Goal: Task Accomplishment & Management: Manage account settings

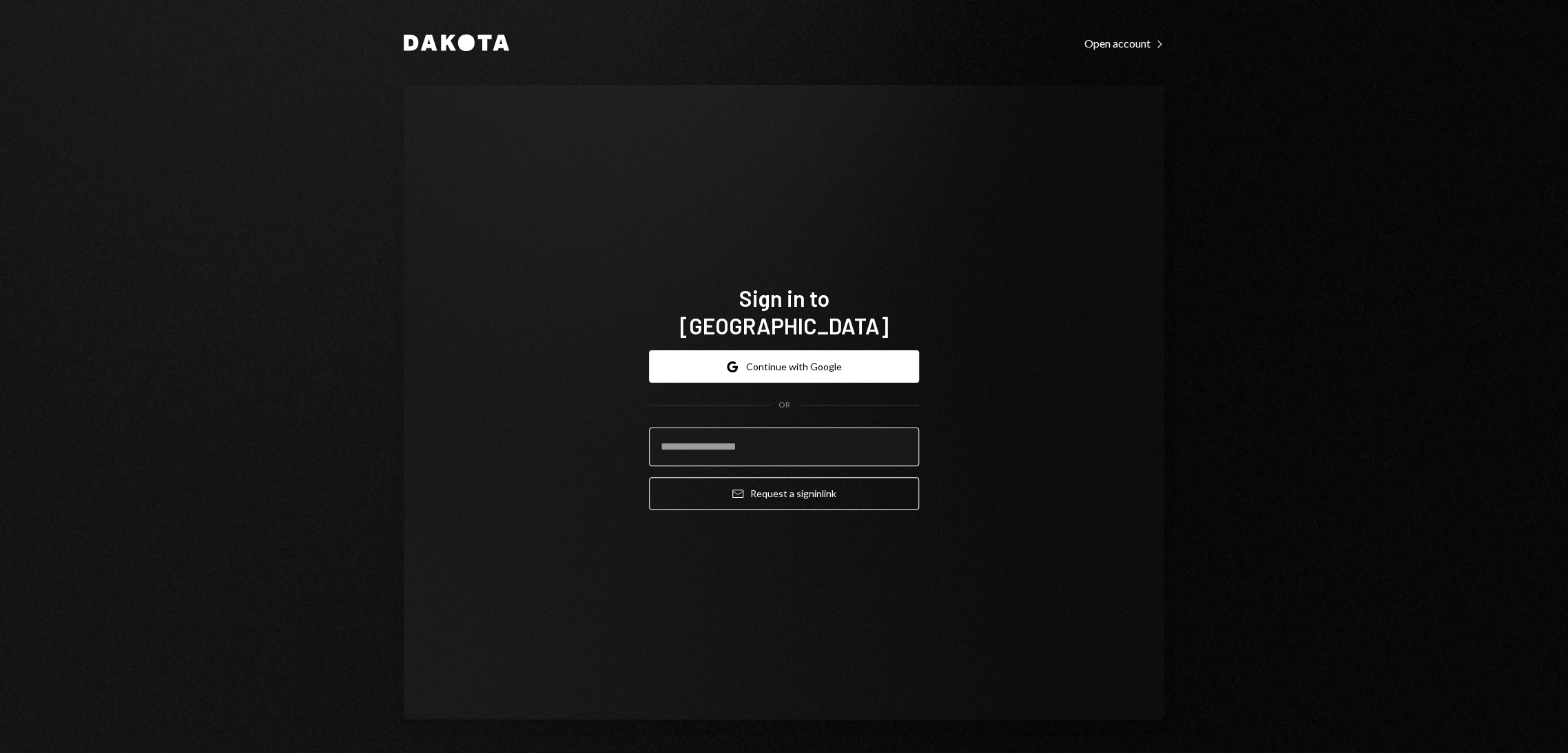
click at [773, 442] on input "email" at bounding box center [784, 447] width 270 height 39
type input "**********"
click at [794, 485] on button "Email Request a sign in link" at bounding box center [784, 493] width 270 height 32
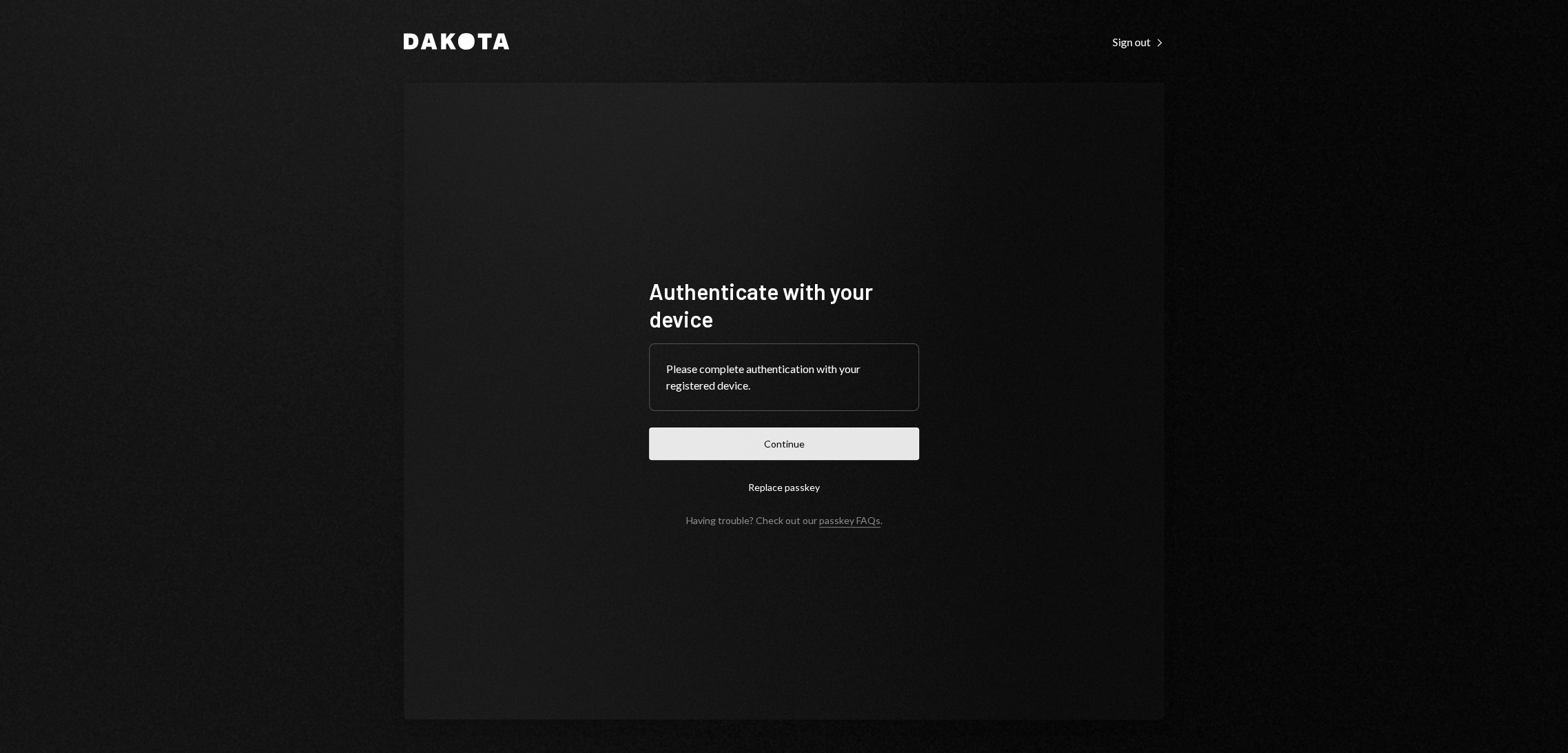
click at [795, 434] on button "Continue" at bounding box center [784, 443] width 270 height 32
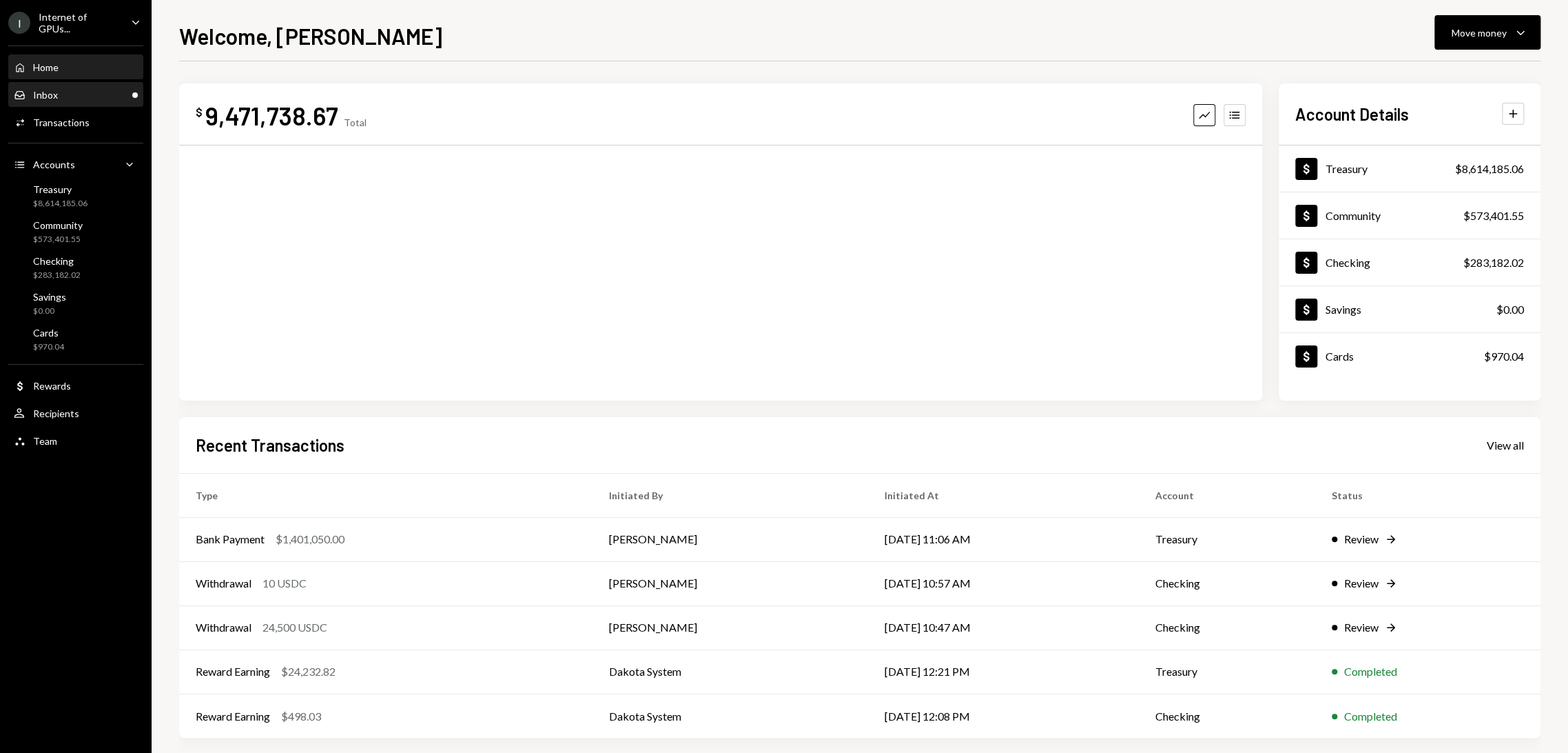
click at [83, 86] on div "Inbox Inbox" at bounding box center [75, 95] width 124 height 23
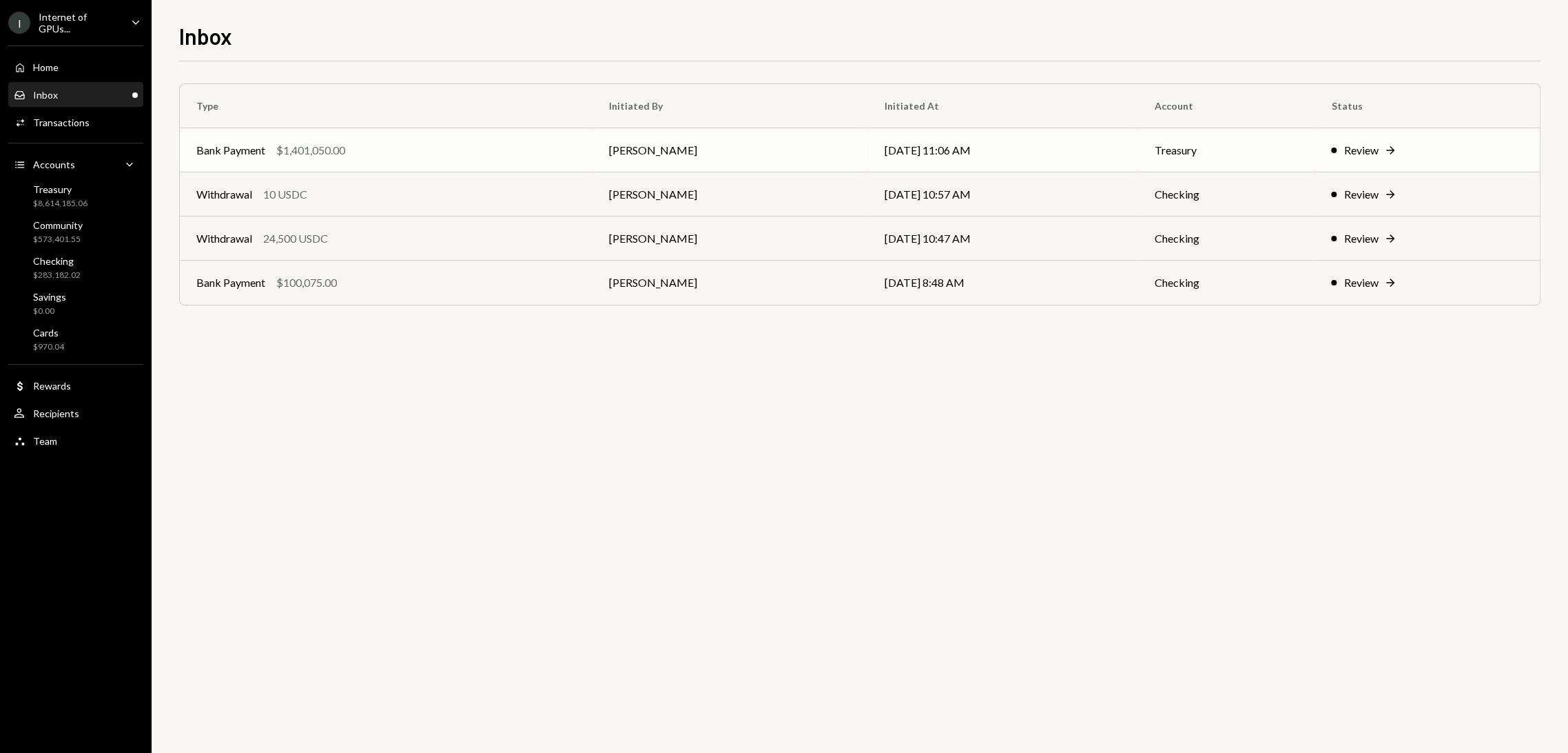
click at [1356, 147] on div "Review" at bounding box center [1360, 150] width 34 height 17
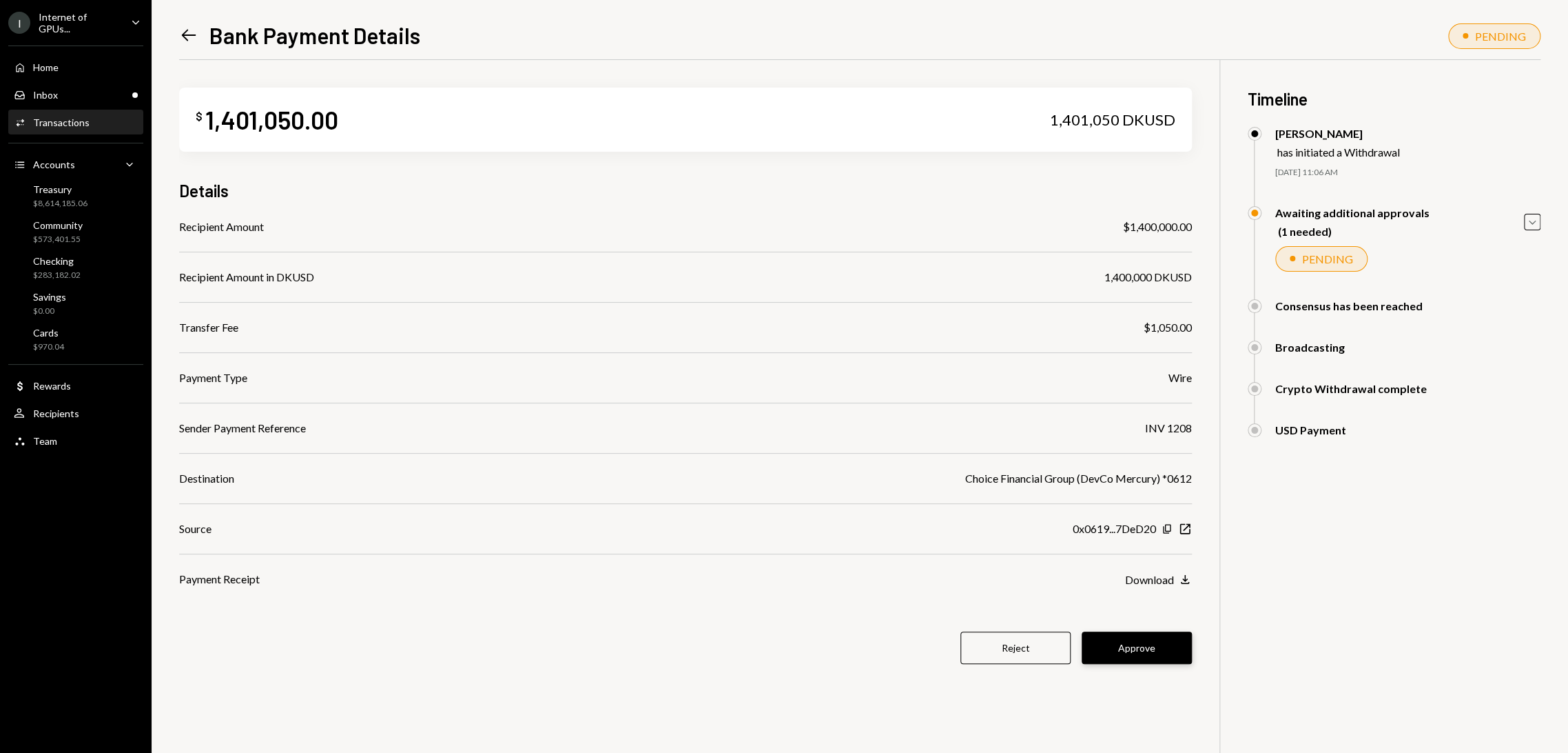
click at [1141, 649] on button "Approve" at bounding box center [1137, 647] width 110 height 32
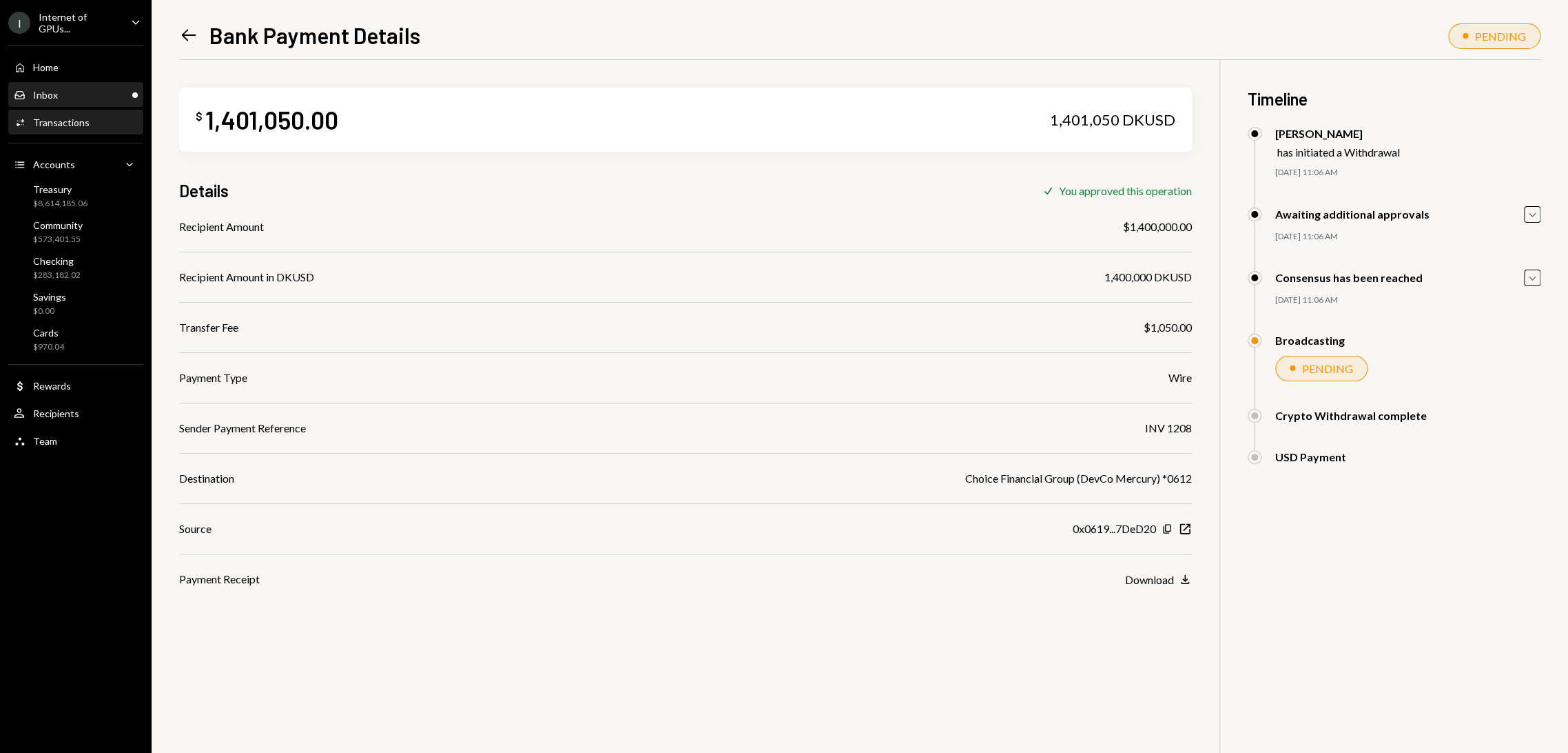
click at [114, 89] on div "Inbox Inbox" at bounding box center [75, 95] width 124 height 12
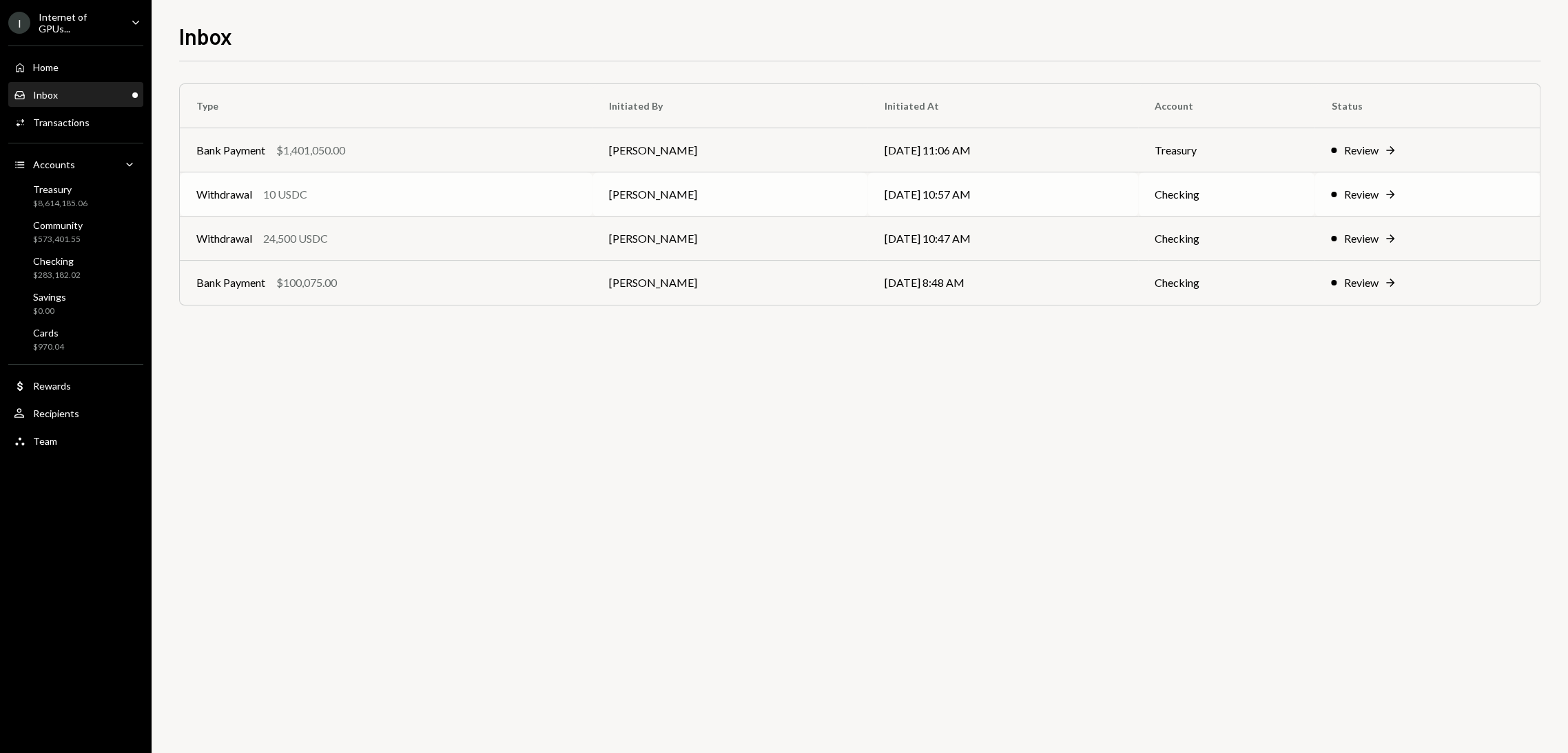
click at [1361, 193] on div "Review" at bounding box center [1360, 194] width 34 height 17
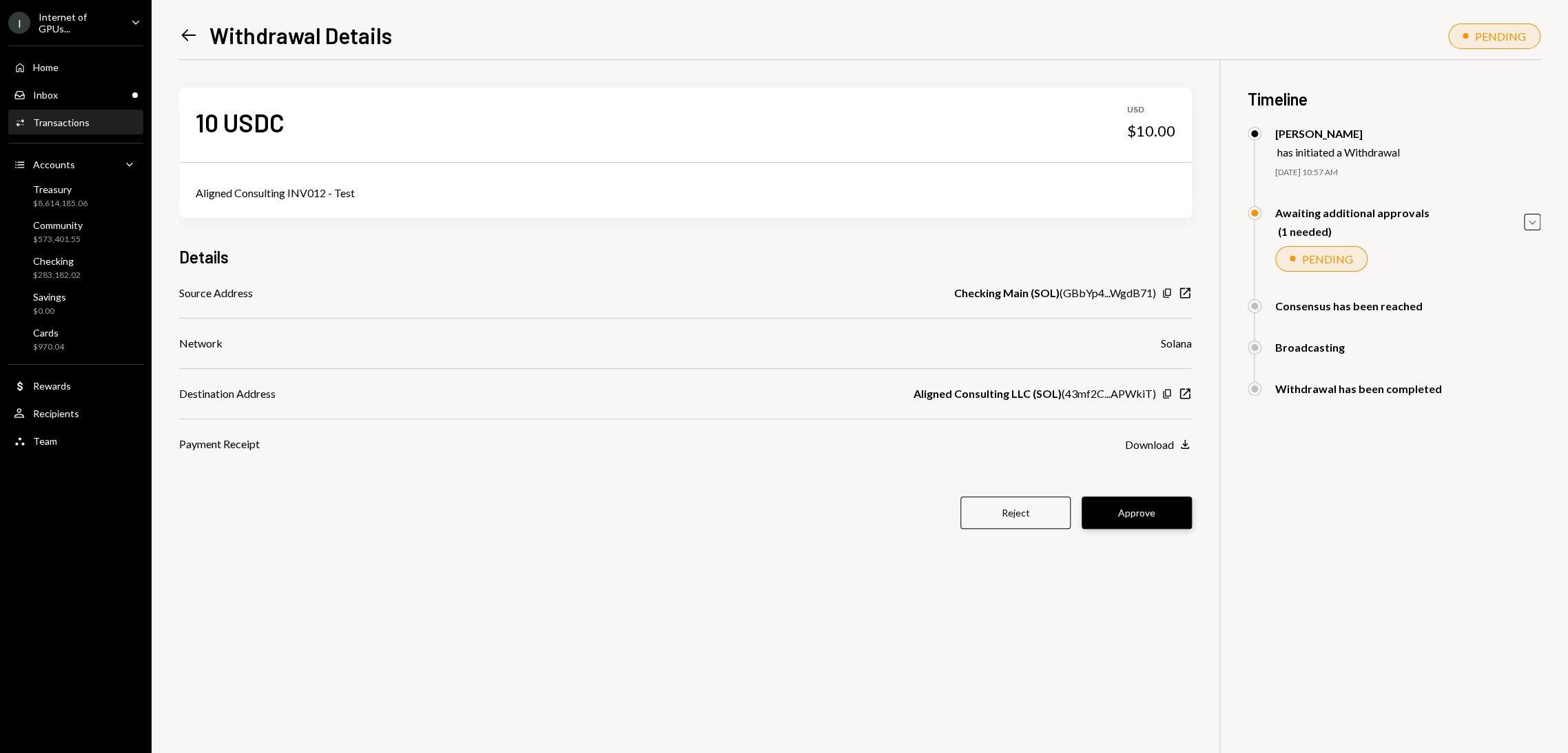
click at [1141, 500] on button "Approve" at bounding box center [1137, 512] width 110 height 32
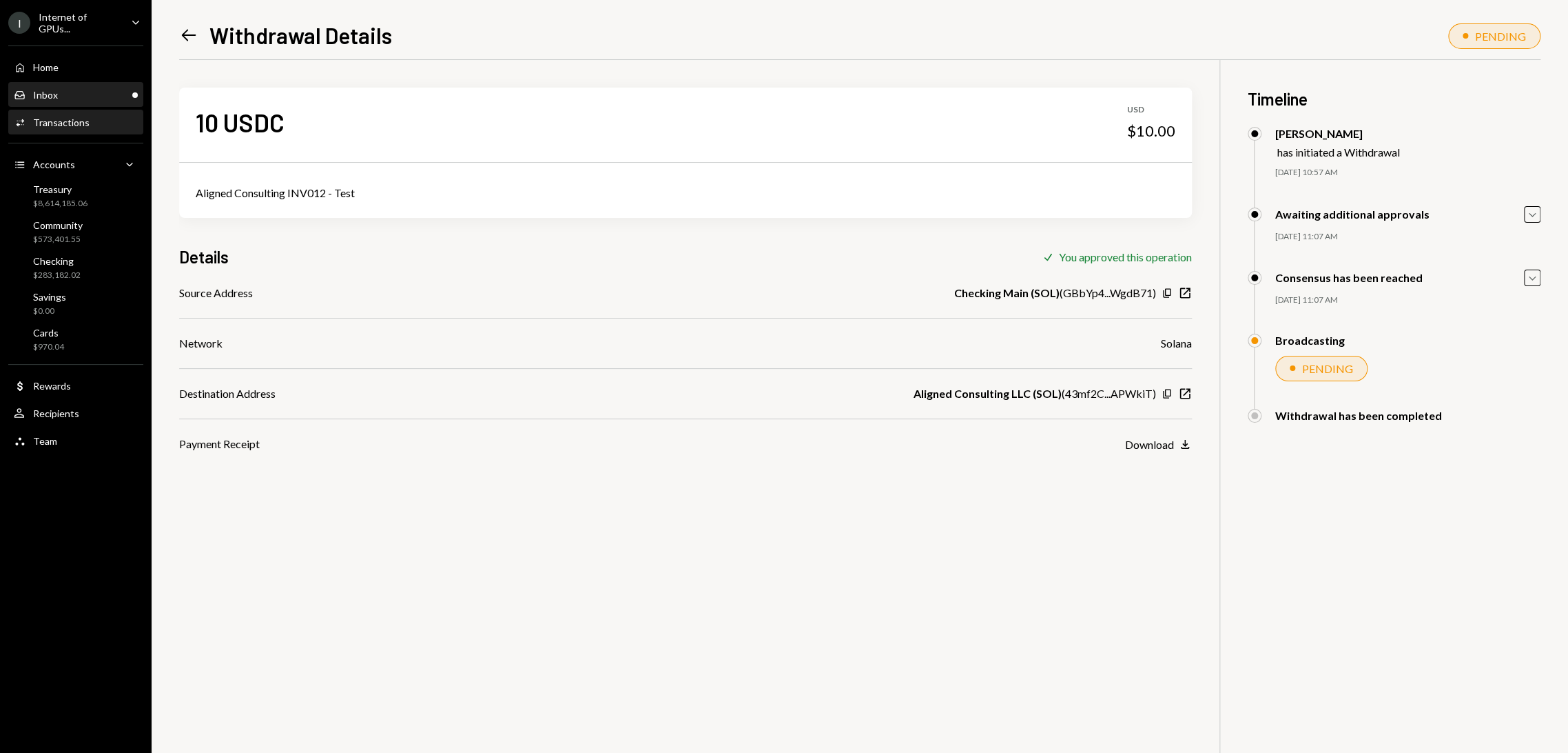
click at [83, 97] on div "Inbox Inbox" at bounding box center [75, 95] width 124 height 12
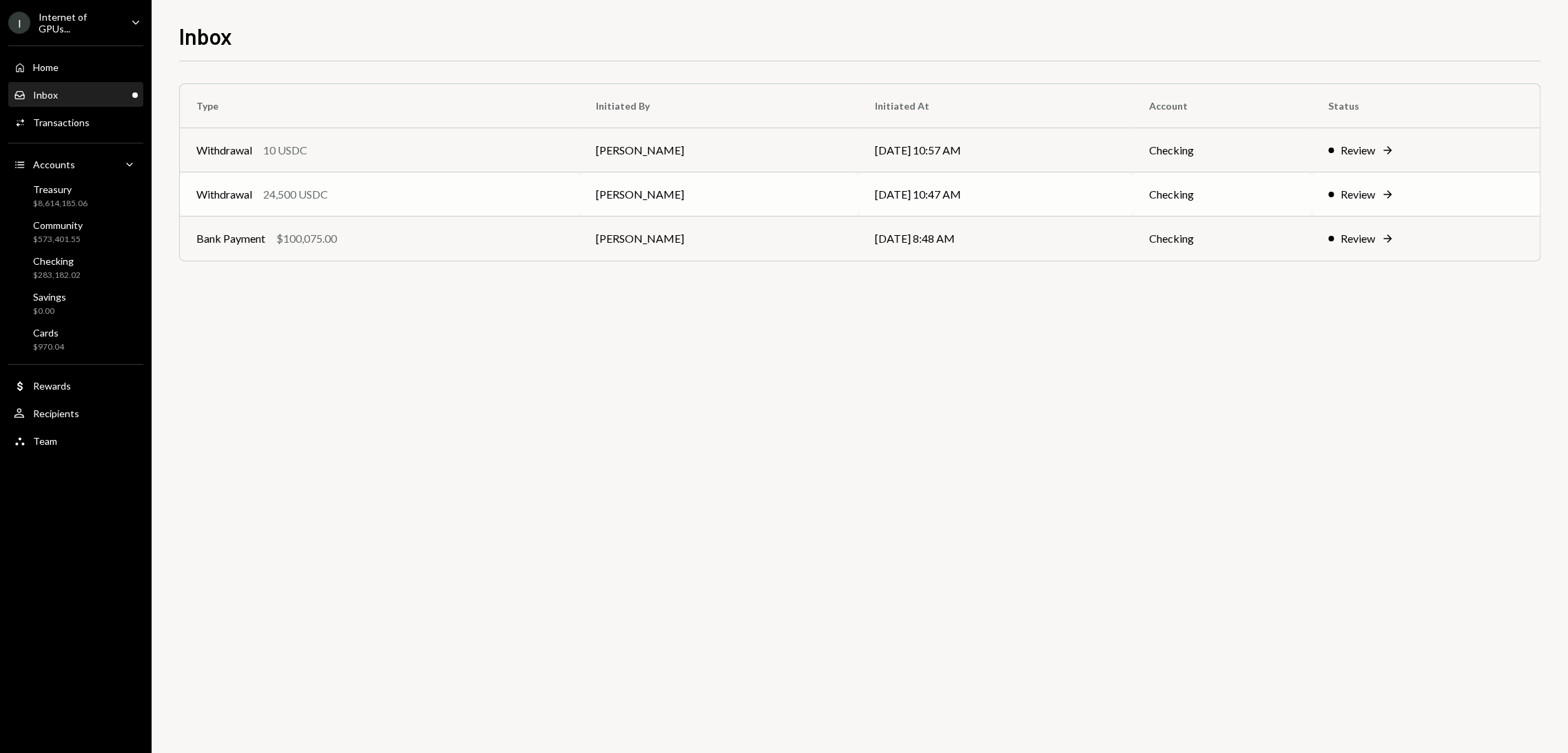
click at [1353, 194] on div "Review" at bounding box center [1358, 194] width 34 height 17
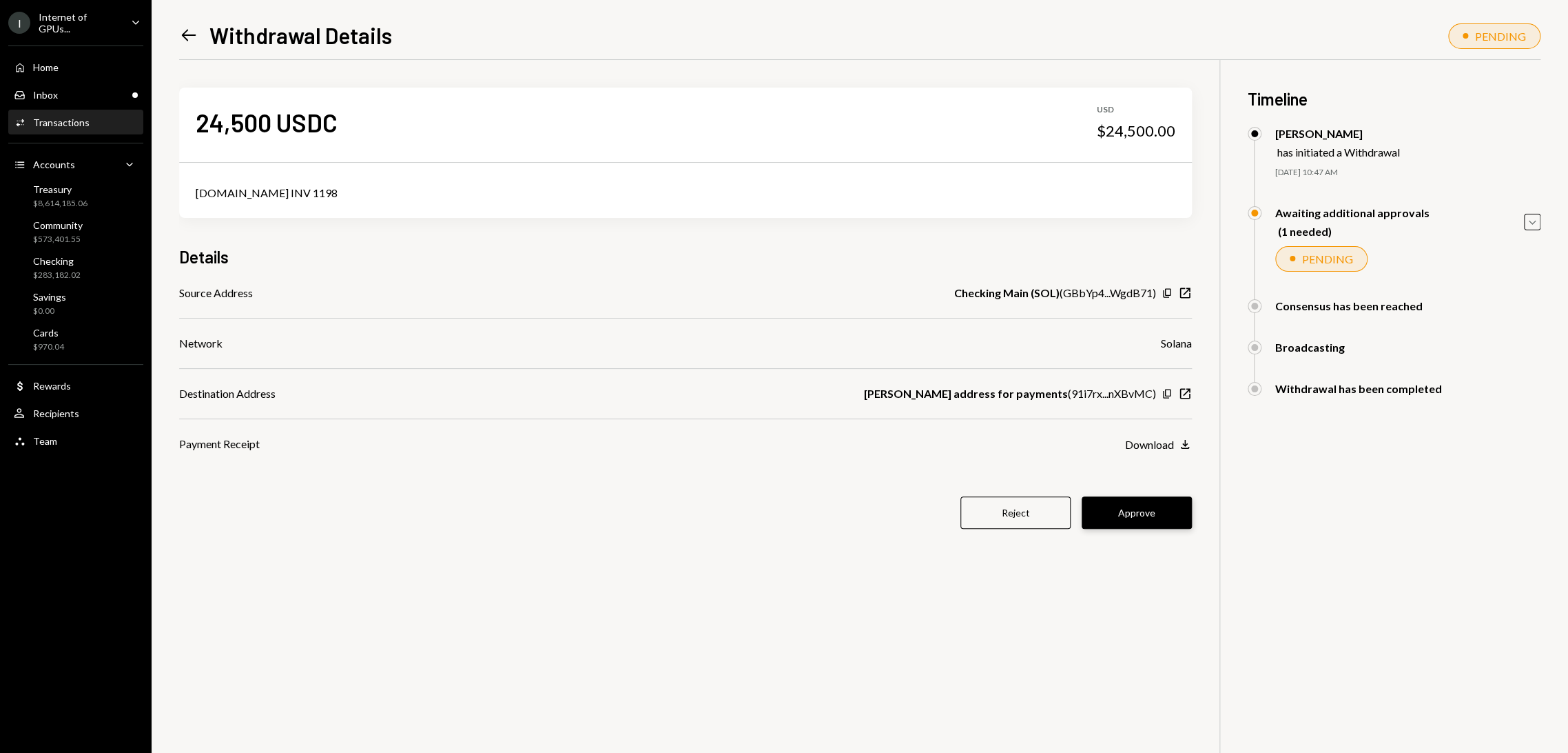
click at [1141, 514] on button "Approve" at bounding box center [1137, 512] width 110 height 32
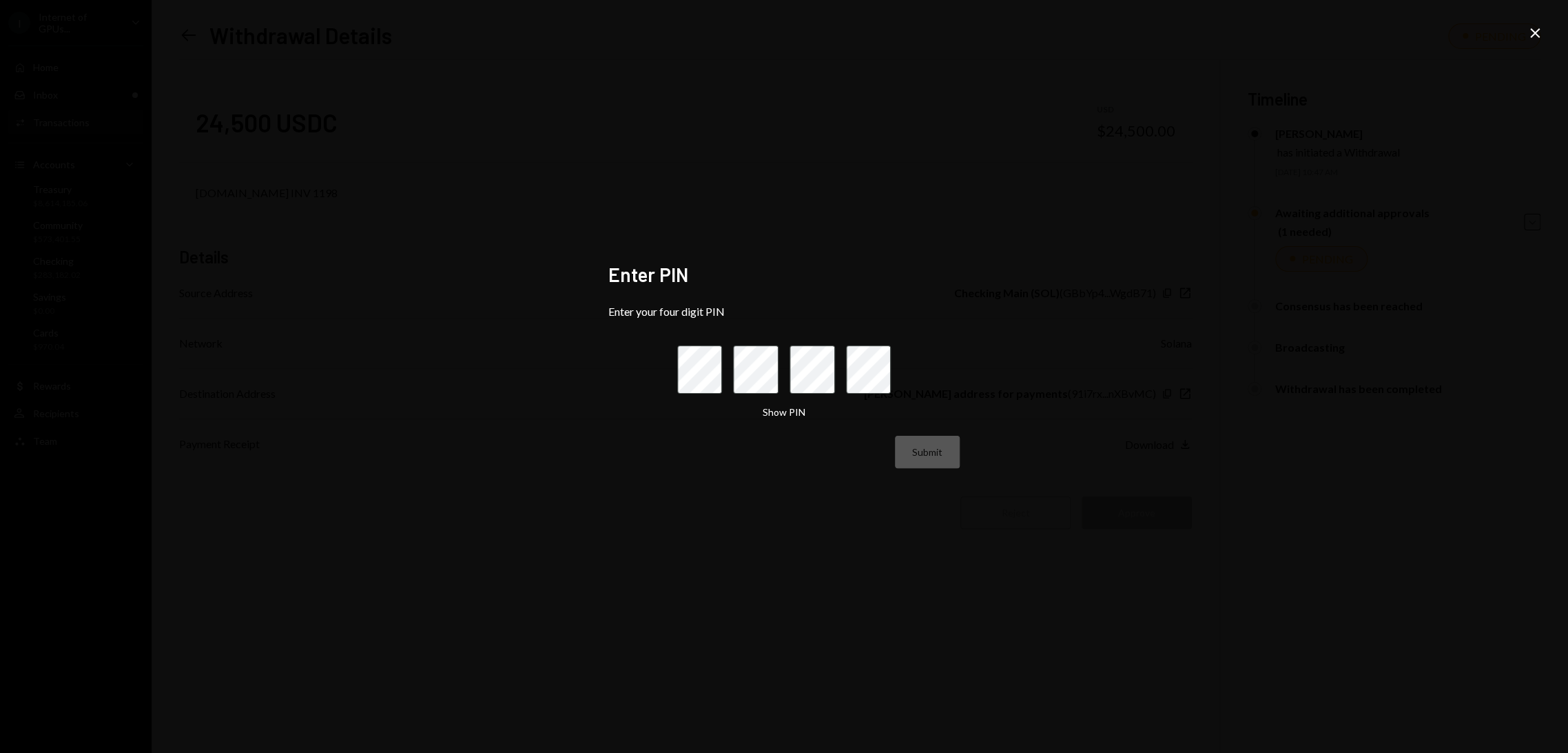
click at [667, 370] on form "Enter your four digit PIN Show PIN Submit" at bounding box center [784, 386] width 351 height 164
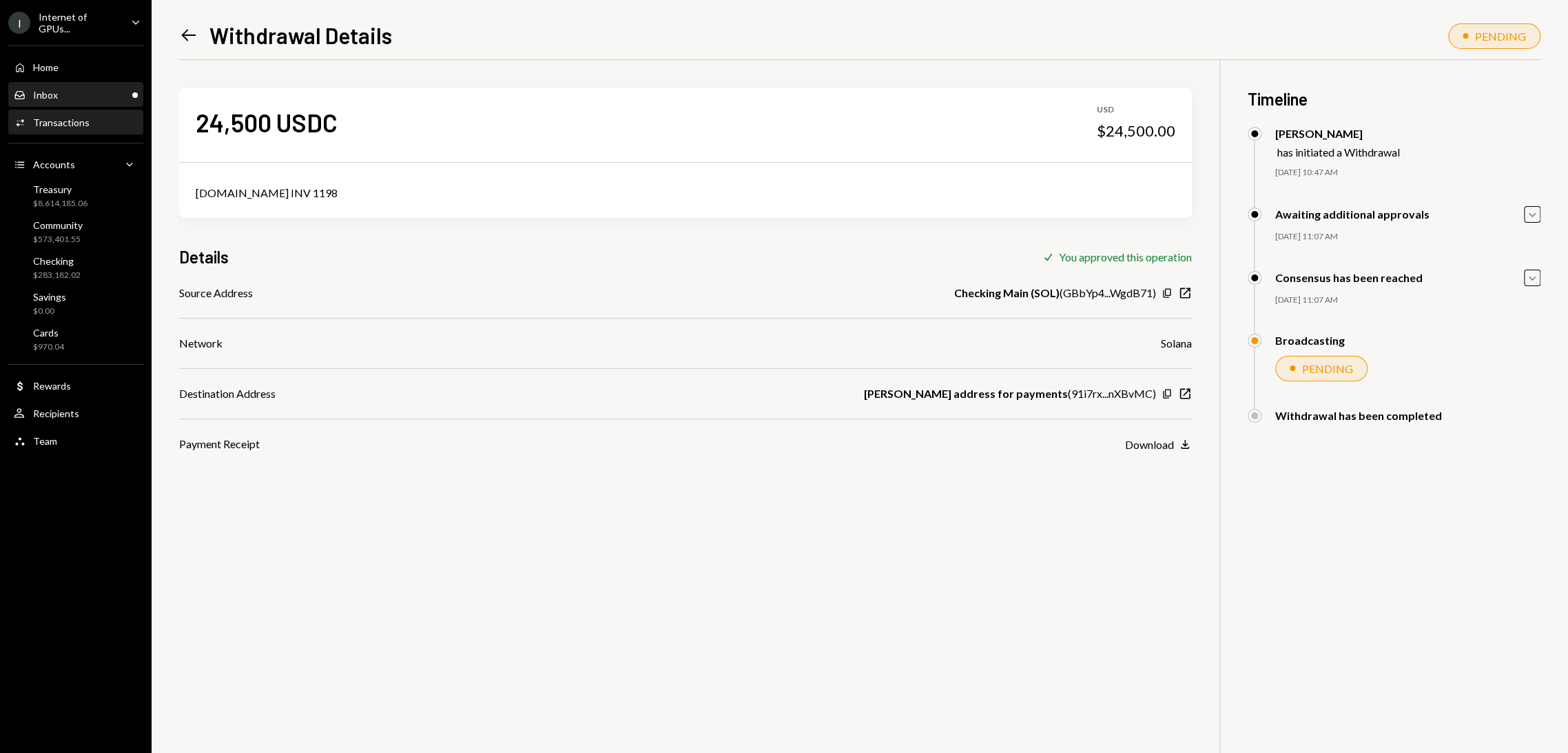
click at [74, 90] on div "Inbox Inbox" at bounding box center [75, 95] width 124 height 12
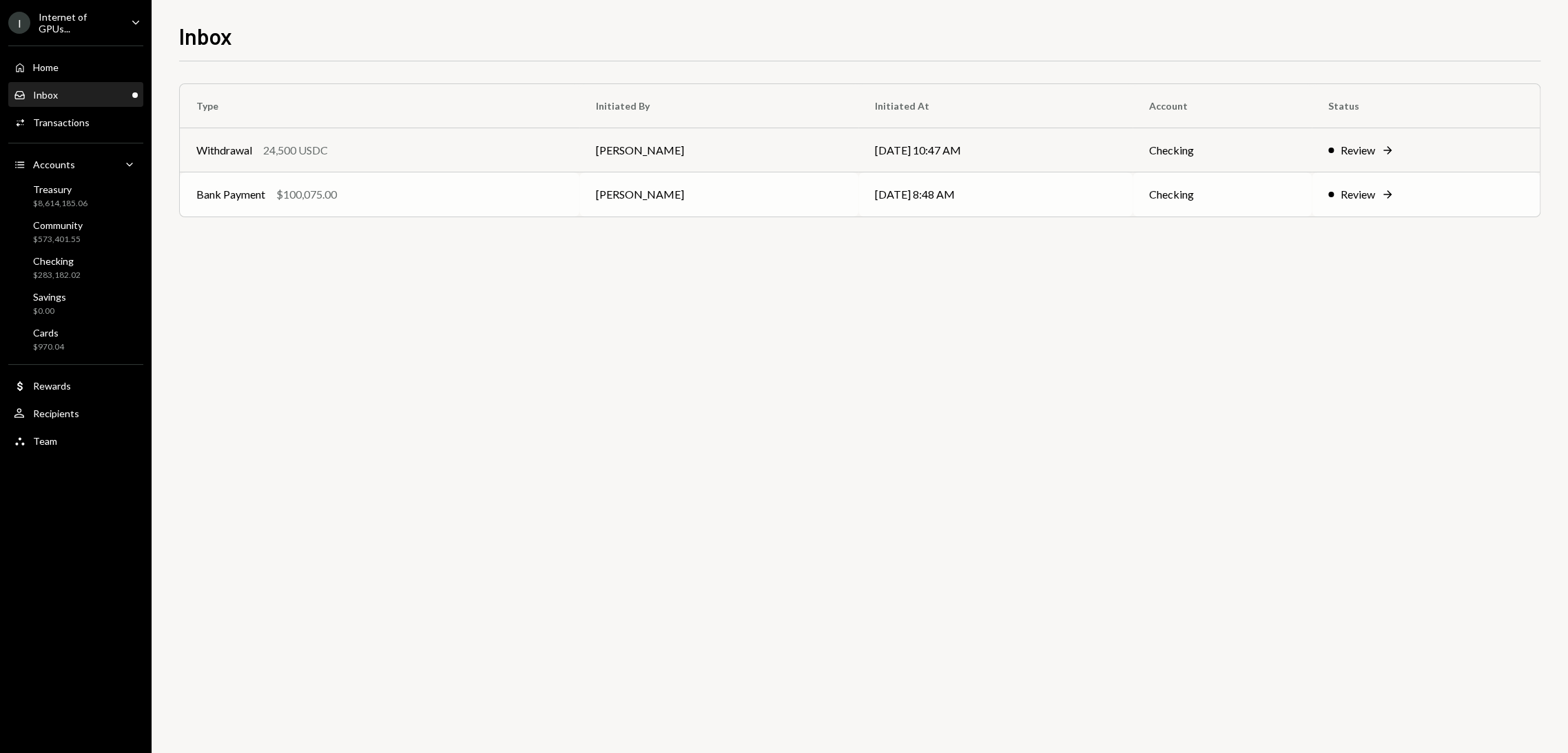
click at [1375, 194] on div "Review" at bounding box center [1358, 194] width 34 height 17
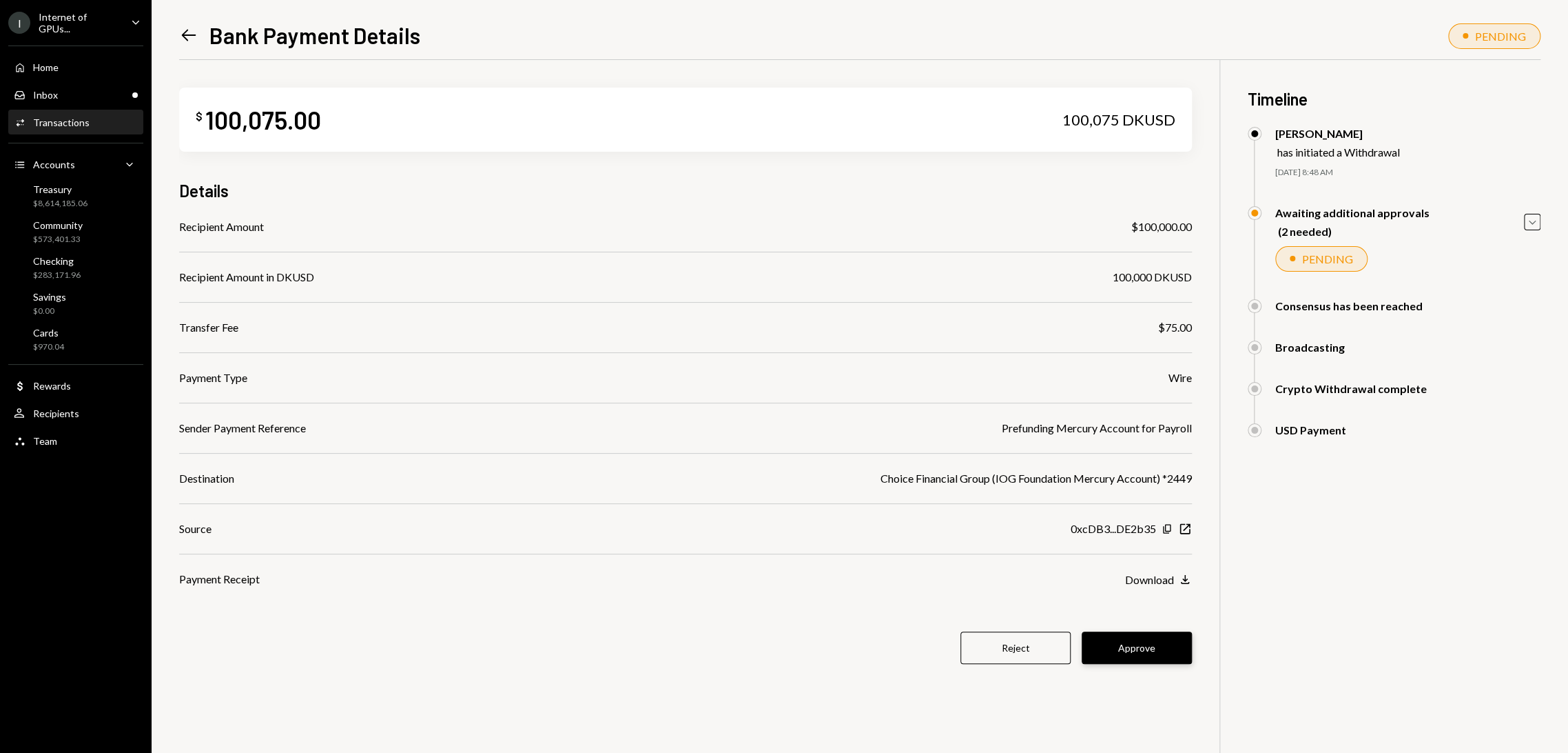
click at [1143, 639] on button "Approve" at bounding box center [1137, 647] width 110 height 32
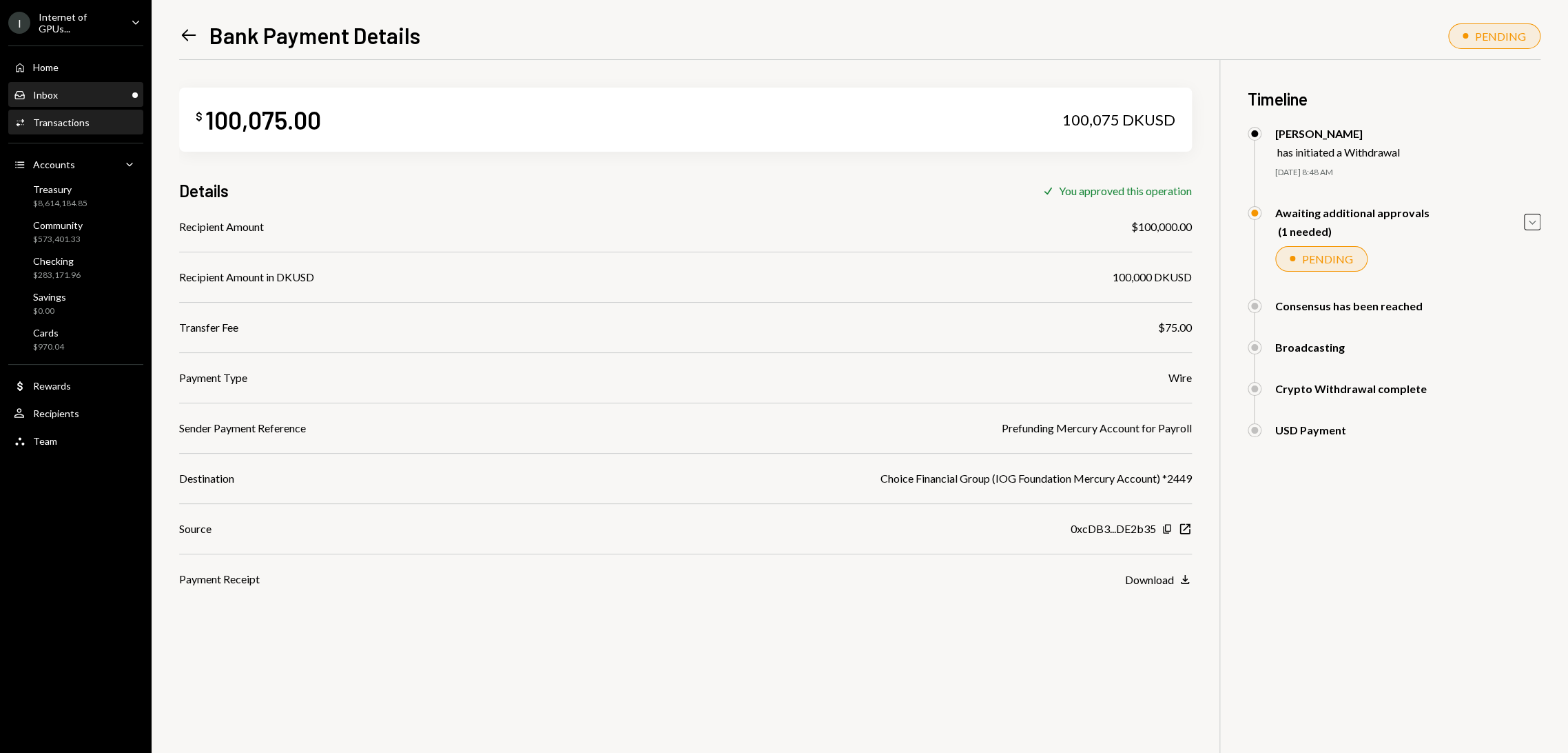
click at [56, 86] on div "Inbox Inbox" at bounding box center [75, 95] width 124 height 23
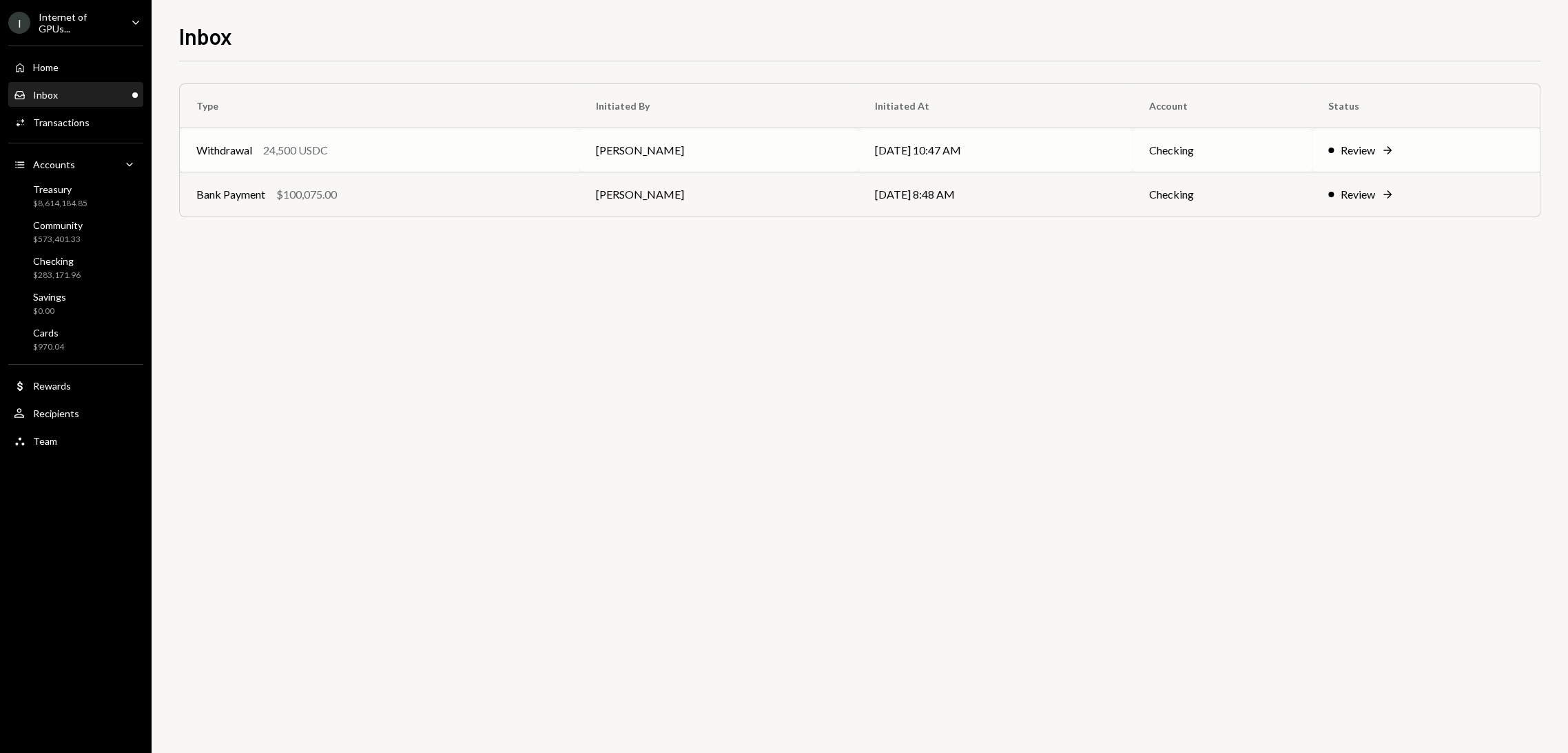
click at [1343, 143] on div "Review" at bounding box center [1358, 150] width 34 height 17
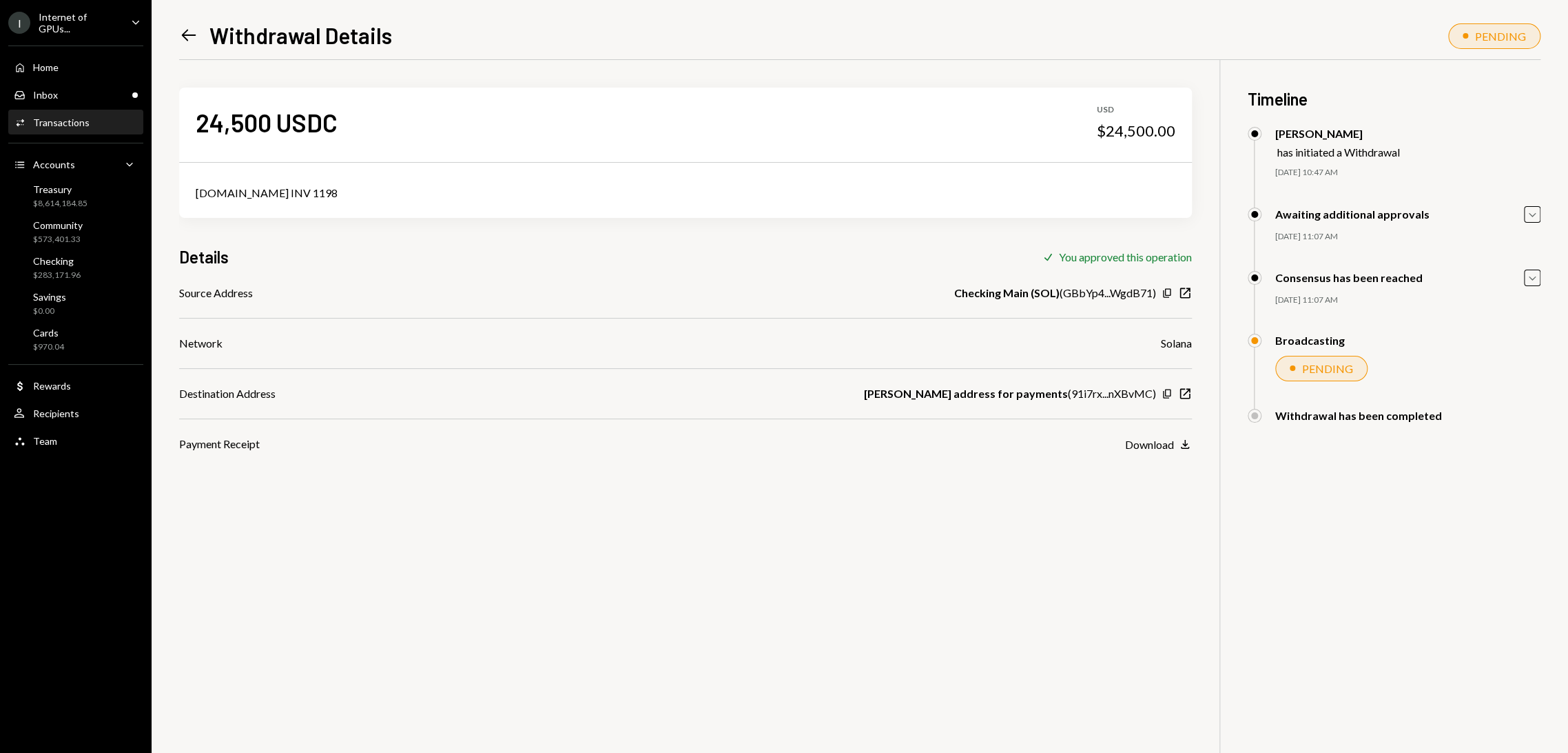
click at [184, 26] on link "Left Arrow" at bounding box center [188, 34] width 19 height 21
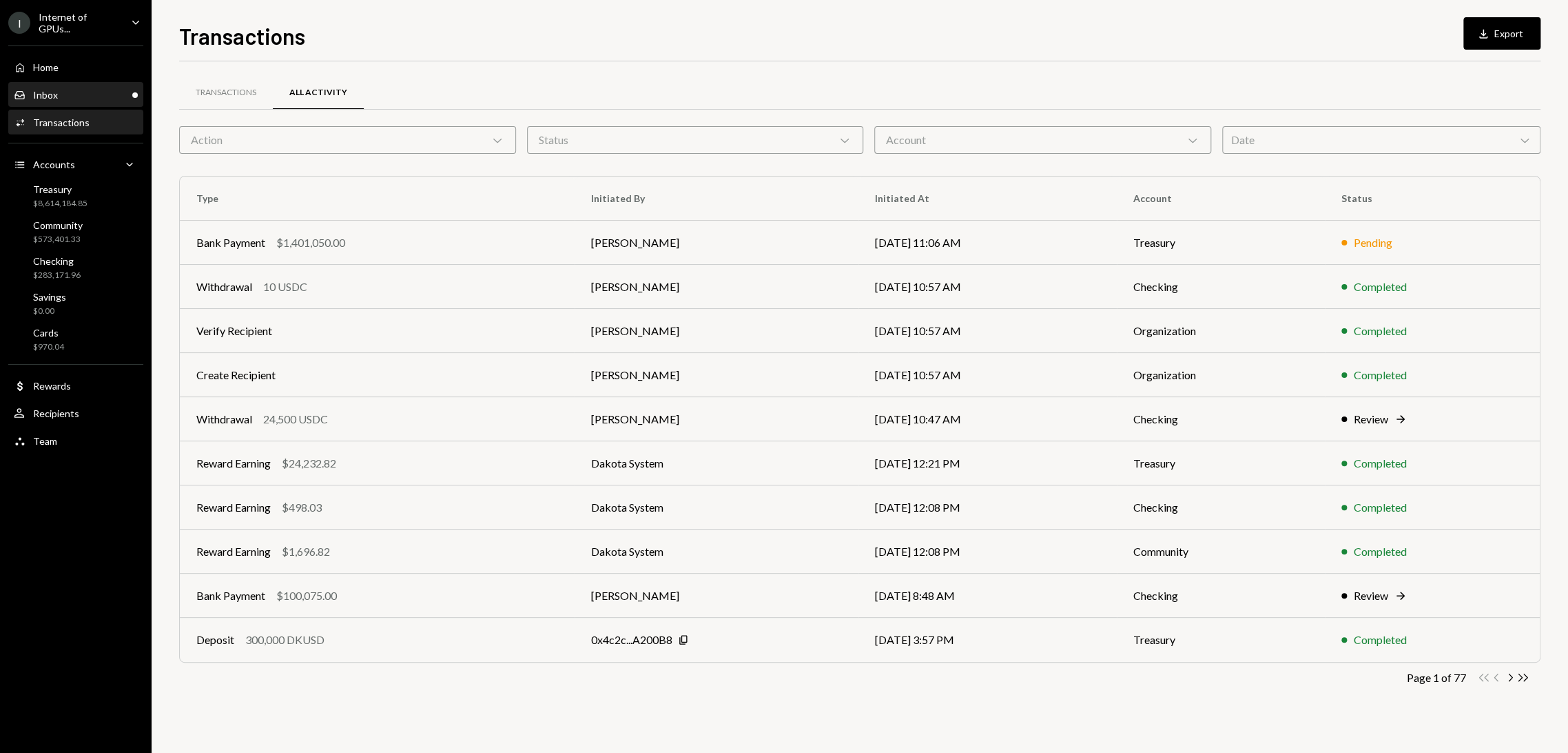
click at [77, 89] on div "Inbox Inbox" at bounding box center [75, 95] width 124 height 12
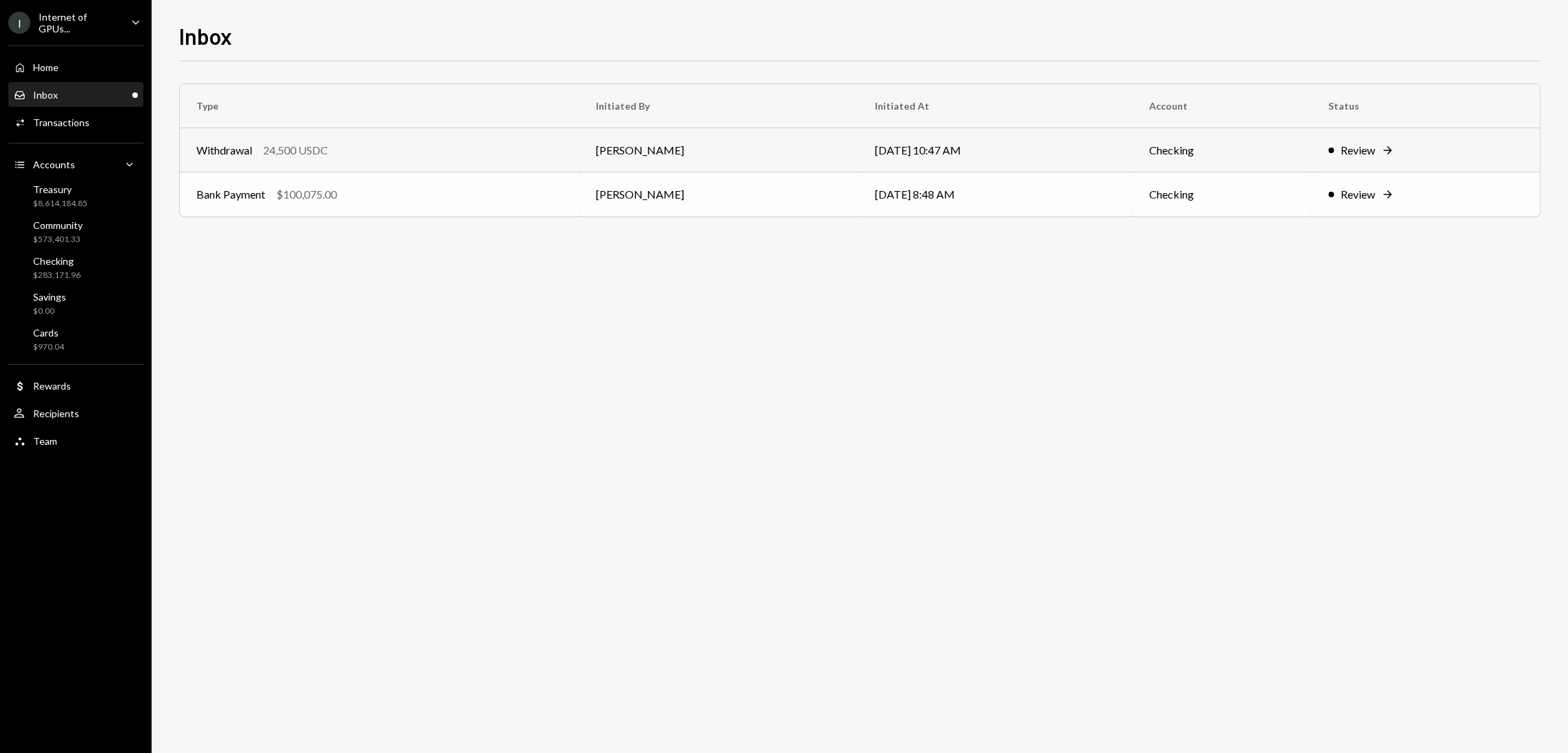
click at [1351, 200] on div "Review" at bounding box center [1358, 194] width 34 height 17
